Goal: Entertainment & Leisure: Consume media (video, audio)

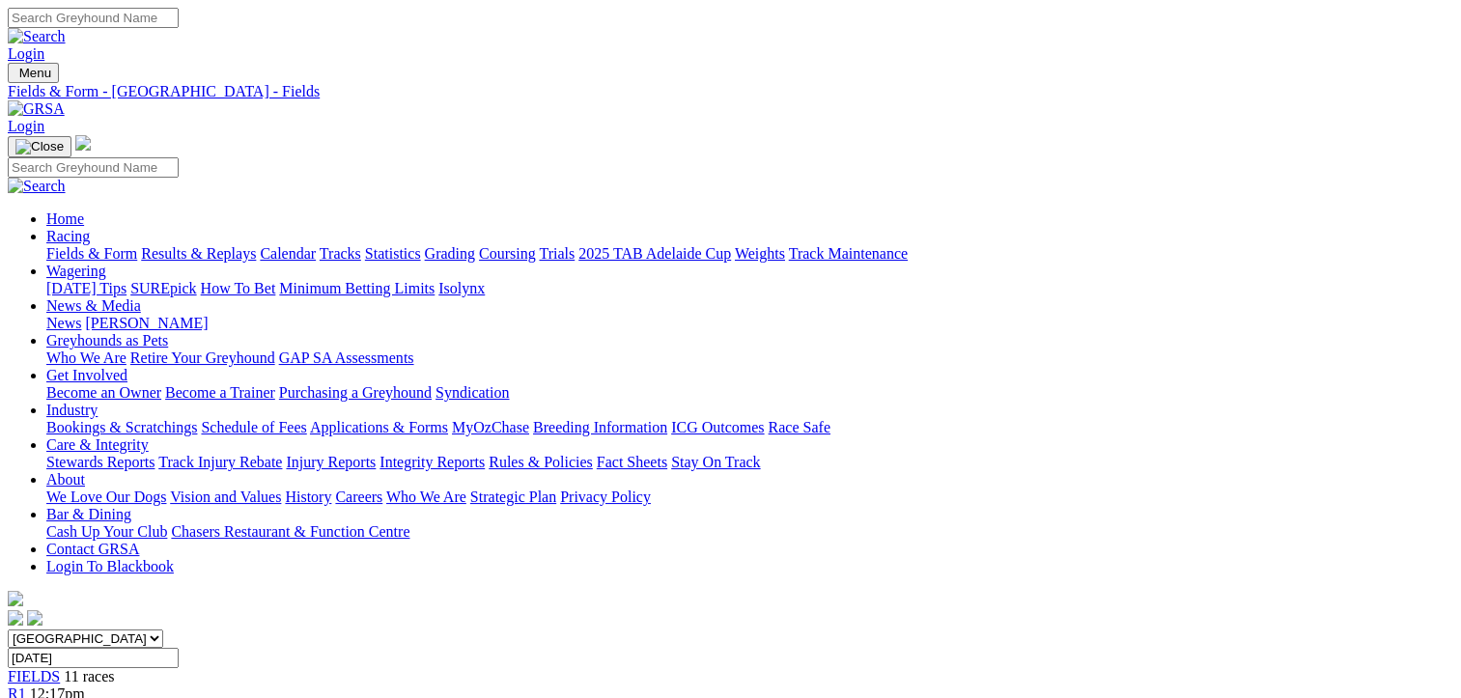
click at [256, 245] on link "Results & Replays" at bounding box center [198, 253] width 115 height 16
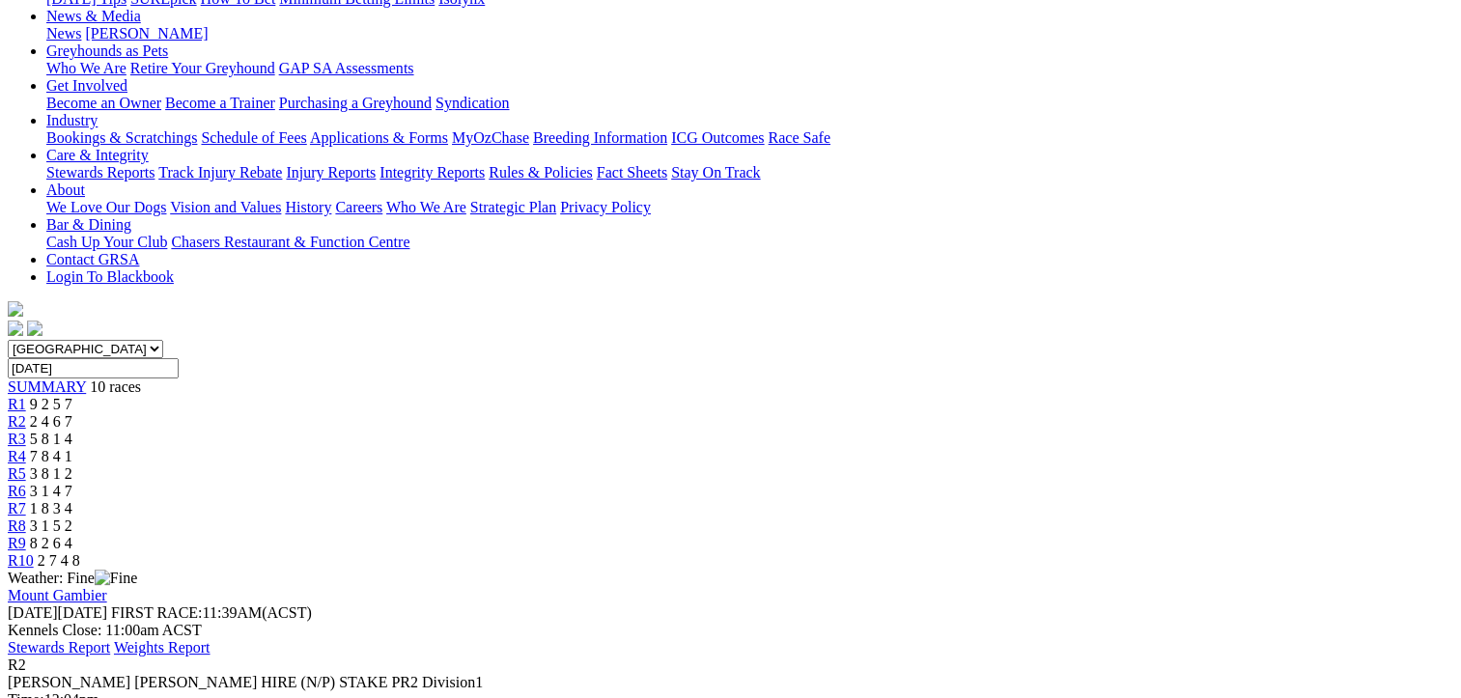
scroll to position [193, 0]
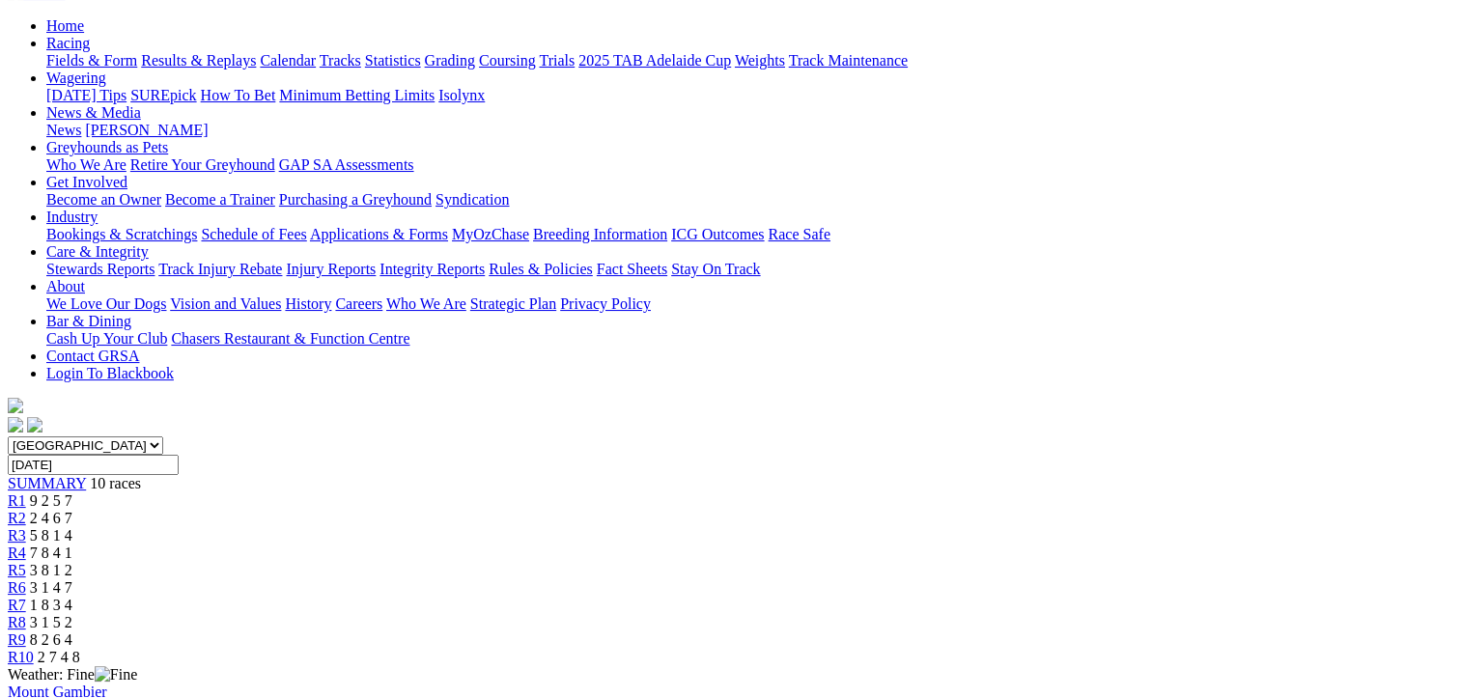
click at [26, 527] on span "R3" at bounding box center [17, 535] width 18 height 16
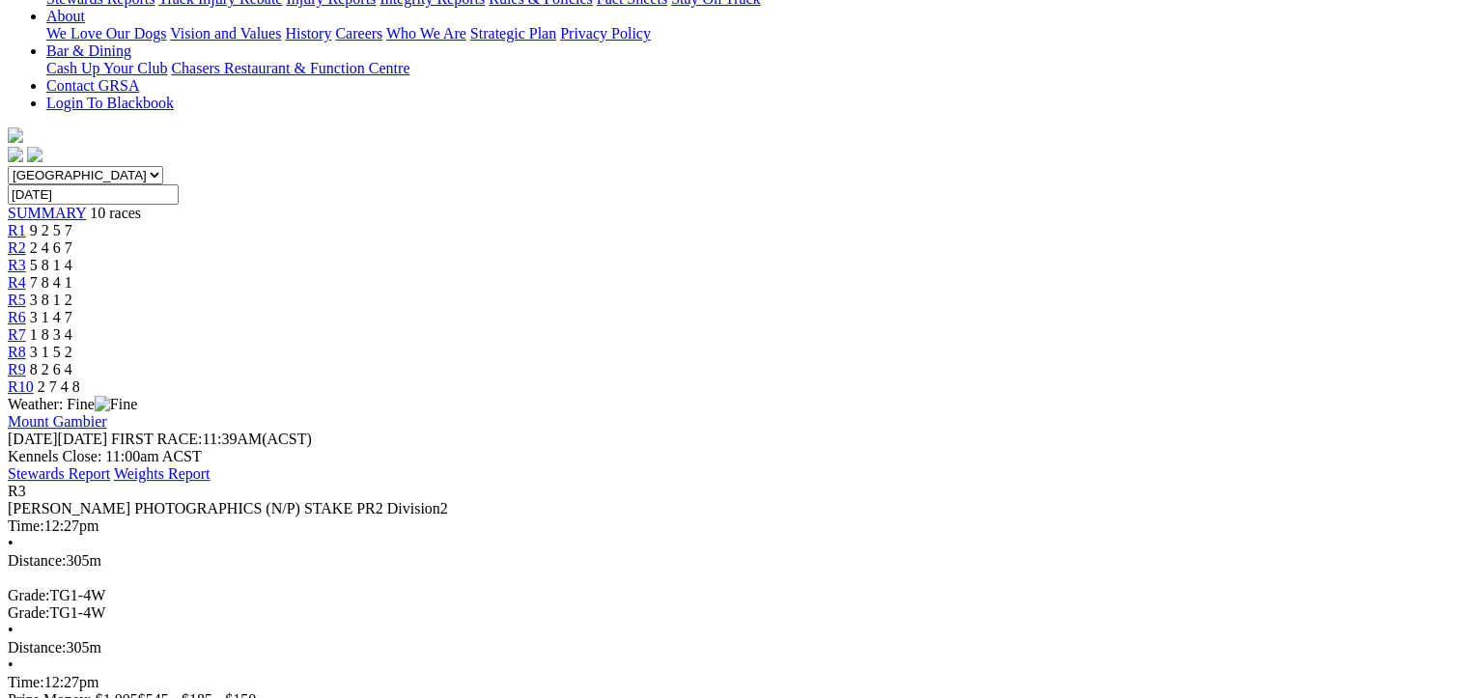
scroll to position [483, 0]
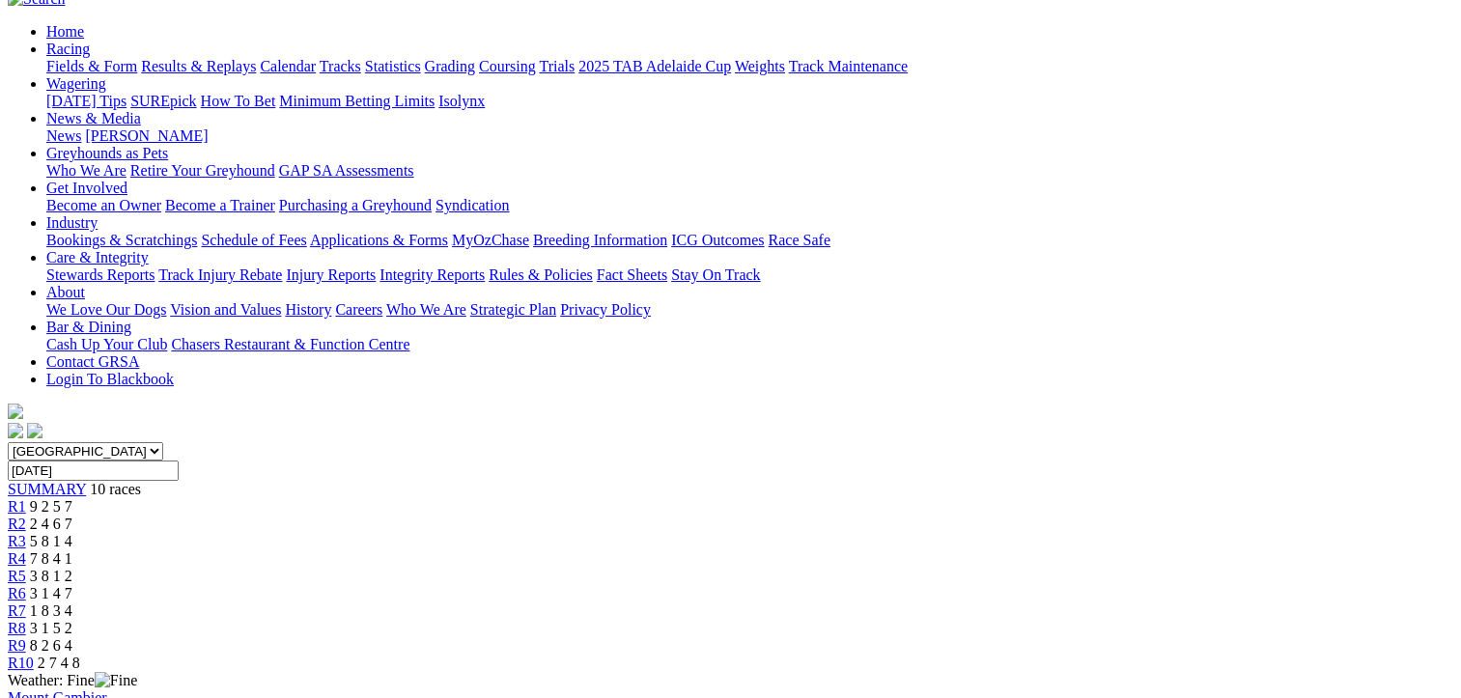
scroll to position [97, 0]
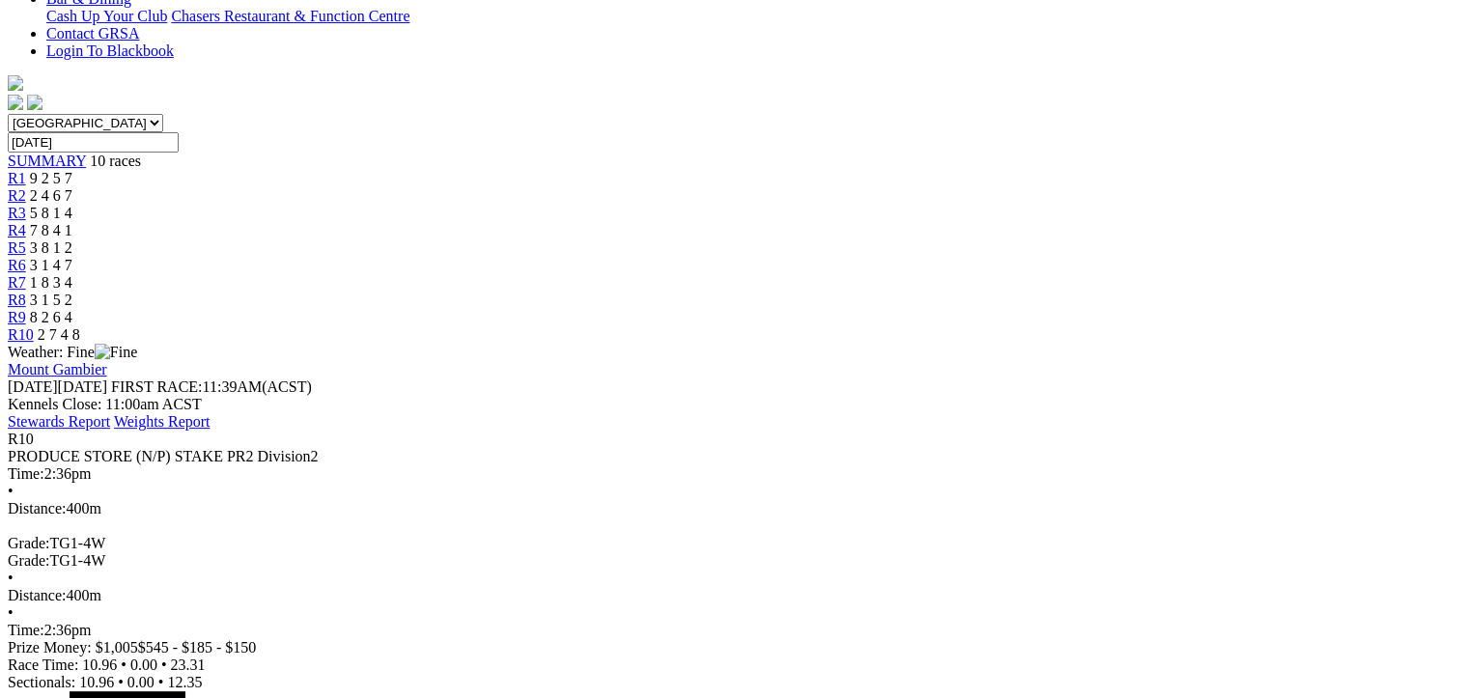
scroll to position [483, 0]
